Goal: Transaction & Acquisition: Purchase product/service

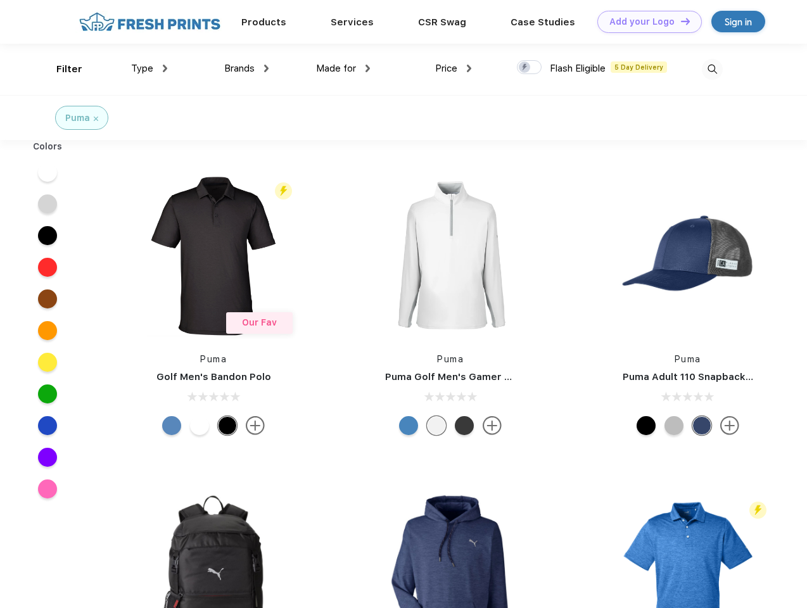
scroll to position [1, 0]
click at [645, 22] on link "Add your Logo Design Tool" at bounding box center [650, 22] width 105 height 22
click at [0, 0] on div "Design Tool" at bounding box center [0, 0] width 0 height 0
click at [680, 21] on link "Add your Logo Design Tool" at bounding box center [650, 22] width 105 height 22
click at [61, 69] on div "Filter" at bounding box center [69, 69] width 26 height 15
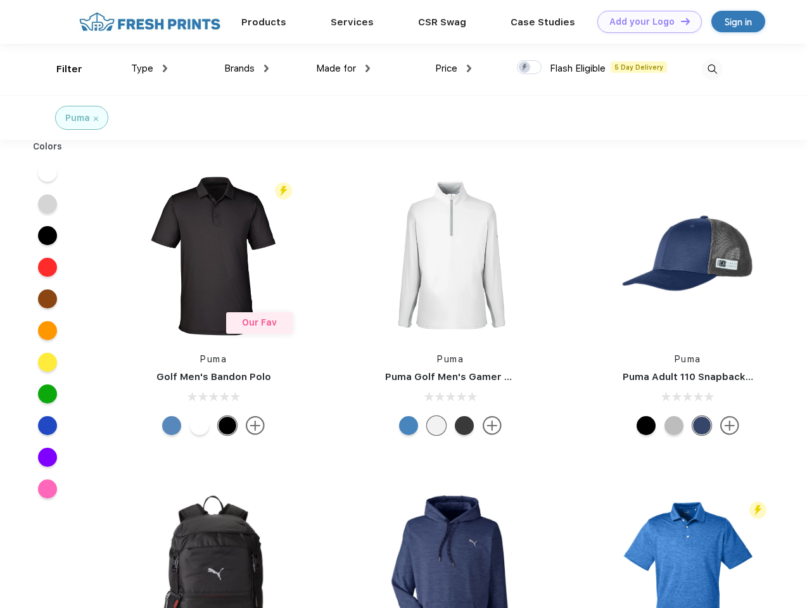
click at [150, 68] on span "Type" at bounding box center [142, 68] width 22 height 11
click at [246, 68] on span "Brands" at bounding box center [239, 68] width 30 height 11
click at [343, 68] on span "Made for" at bounding box center [336, 68] width 40 height 11
click at [454, 68] on span "Price" at bounding box center [446, 68] width 22 height 11
click at [530, 68] on div at bounding box center [529, 67] width 25 height 14
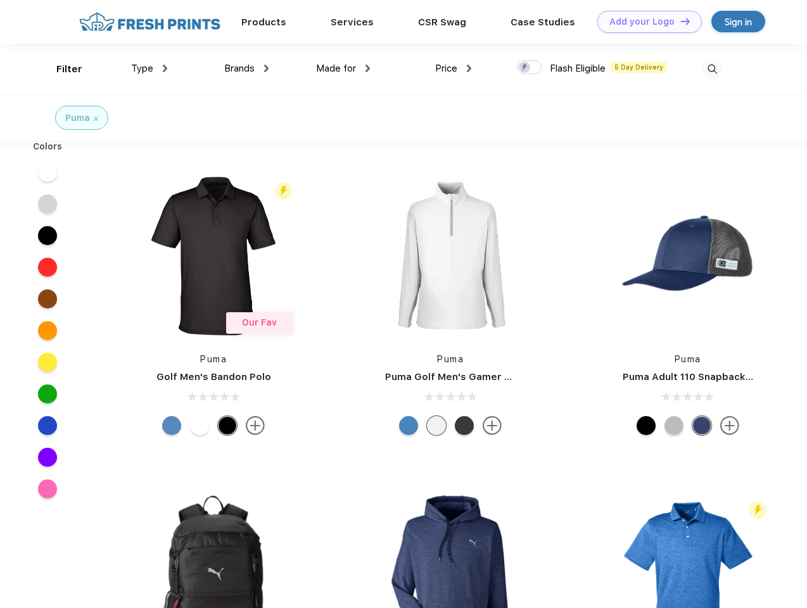
click at [525, 68] on input "checkbox" at bounding box center [521, 64] width 8 height 8
click at [712, 69] on img at bounding box center [712, 69] width 21 height 21
